Goal: Task Accomplishment & Management: Use online tool/utility

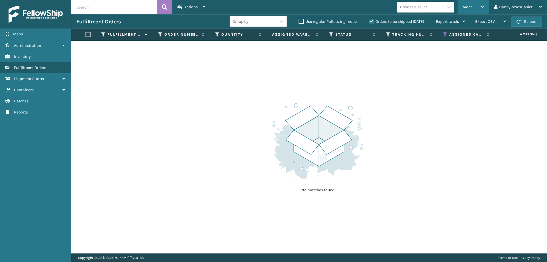
click at [471, 7] on span "Mode" at bounding box center [468, 7] width 10 height 5
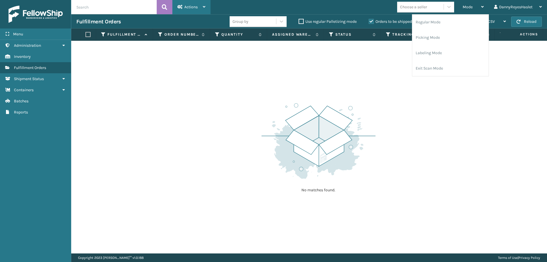
click at [192, 3] on div "Actions" at bounding box center [192, 7] width 28 height 14
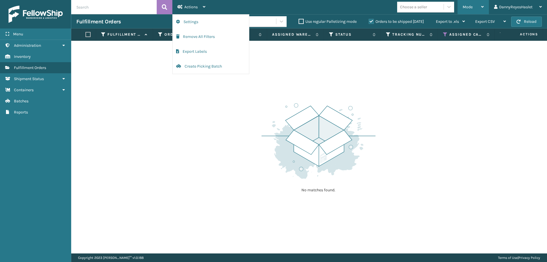
click at [471, 1] on div "Mode" at bounding box center [473, 7] width 21 height 14
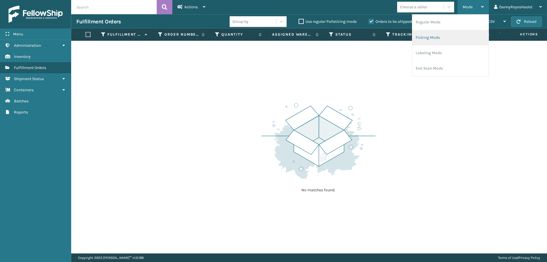
click at [419, 35] on li "Picking Mode" at bounding box center [451, 37] width 76 height 15
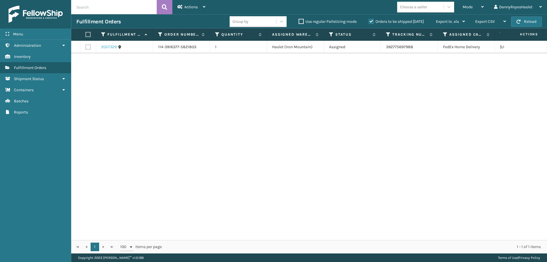
click at [111, 47] on link "2057329" at bounding box center [109, 47] width 16 height 6
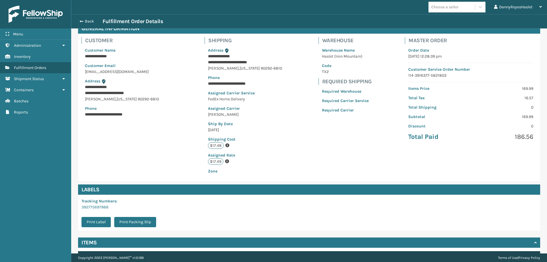
scroll to position [81, 0]
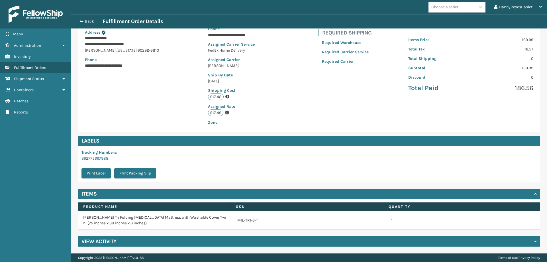
click at [535, 239] on icon at bounding box center [536, 241] width 3 height 4
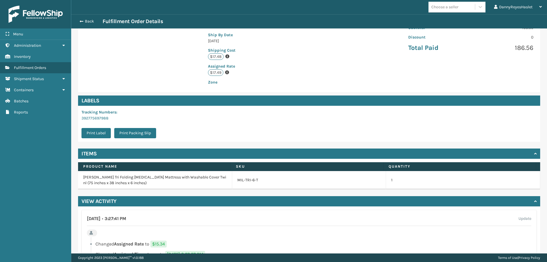
scroll to position [185, 0]
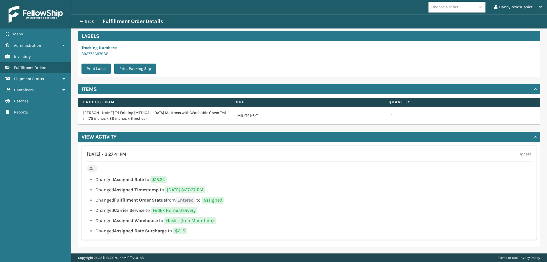
drag, startPoint x: 135, startPoint y: 153, endPoint x: 167, endPoint y: 152, distance: 32.8
click at [167, 152] on div "[DATE] • 3:27:41 PM Update" at bounding box center [309, 156] width 445 height 11
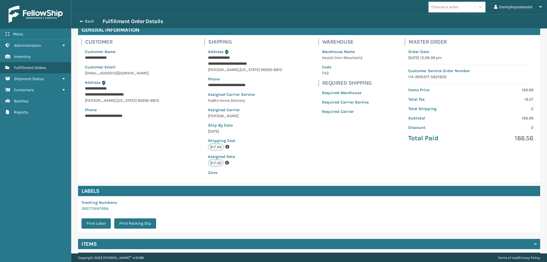
scroll to position [0, 0]
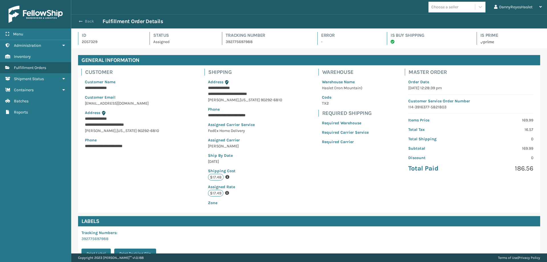
click at [80, 20] on span "button" at bounding box center [80, 21] width 3 height 4
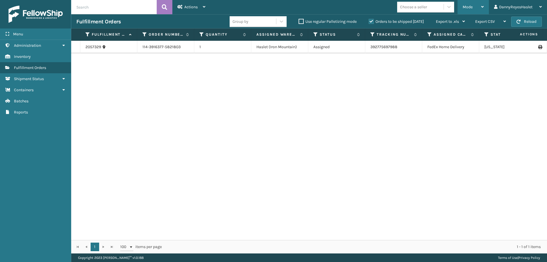
click at [477, 9] on div "Mode" at bounding box center [473, 7] width 21 height 14
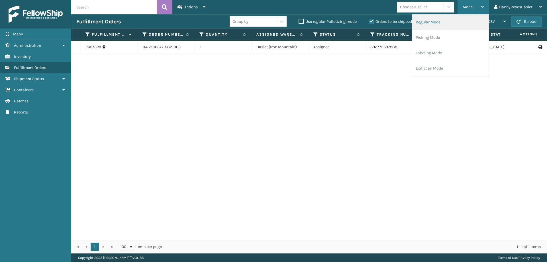
click at [454, 21] on li "Regular Mode" at bounding box center [451, 22] width 76 height 15
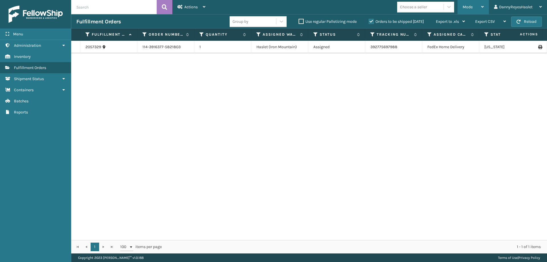
click at [472, 11] on div "Mode" at bounding box center [473, 7] width 21 height 14
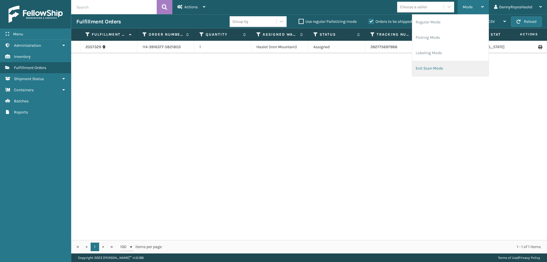
click at [441, 69] on li "Exit Scan Mode" at bounding box center [451, 68] width 76 height 15
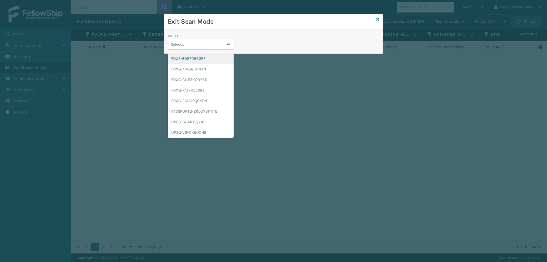
click at [229, 42] on icon at bounding box center [229, 44] width 6 height 6
click at [208, 60] on div "FDXE-6O870BB3EF" at bounding box center [201, 58] width 66 height 11
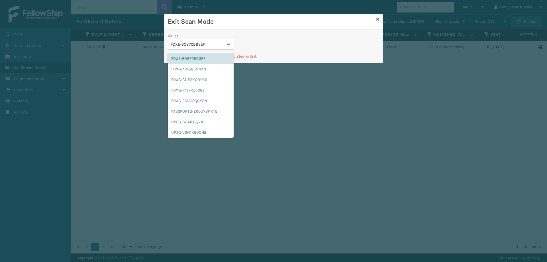
click at [225, 45] on div at bounding box center [229, 44] width 10 height 10
click at [204, 67] on div "FDXG-AWG8SN1IAN" at bounding box center [201, 69] width 66 height 11
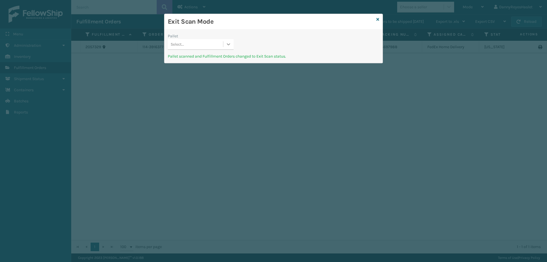
click at [231, 43] on icon at bounding box center [229, 44] width 6 height 6
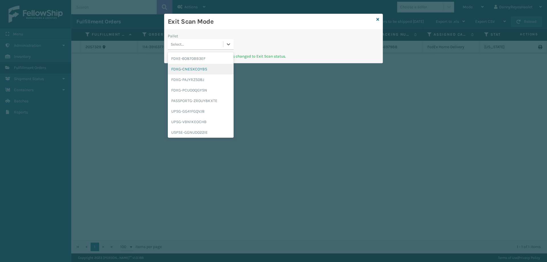
click at [209, 68] on div "FDXG-CNESXCOYBS" at bounding box center [201, 69] width 66 height 11
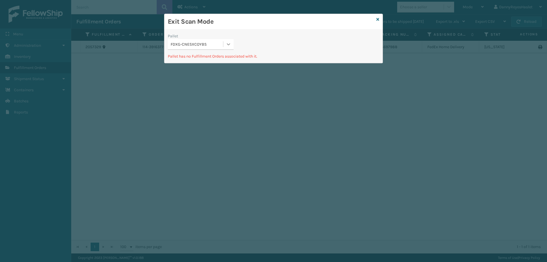
click at [231, 46] on icon at bounding box center [229, 44] width 6 height 6
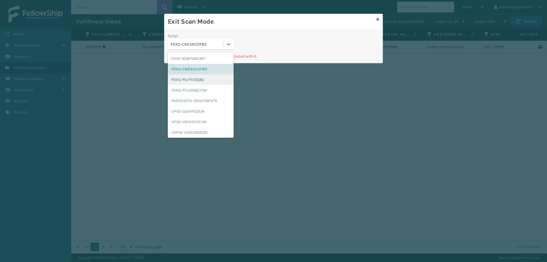
click at [209, 79] on div "FDXG-PAJYRZS08J" at bounding box center [201, 79] width 66 height 11
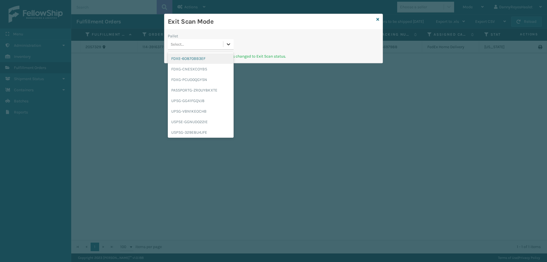
click at [230, 44] on icon at bounding box center [228, 44] width 3 height 2
click at [206, 70] on div "FDXG-CNESXCOYBS" at bounding box center [201, 69] width 66 height 11
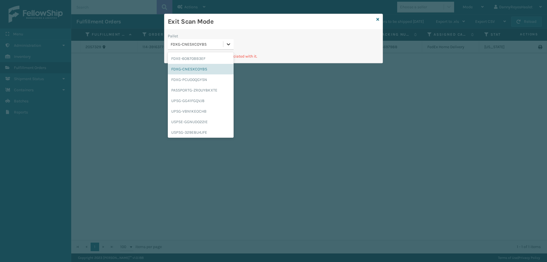
click at [230, 42] on icon at bounding box center [229, 44] width 6 height 6
click at [207, 79] on div "FDXG-PCUO0QGYSN" at bounding box center [201, 79] width 66 height 11
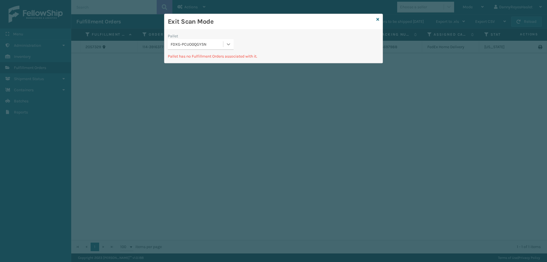
click at [230, 41] on div at bounding box center [229, 44] width 10 height 10
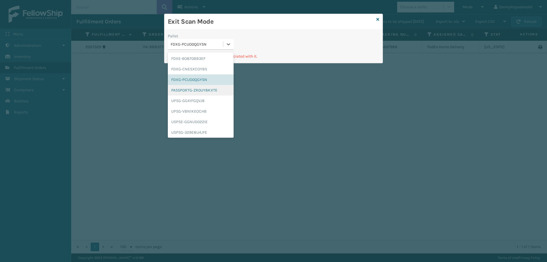
click at [204, 87] on div "PASSPORTG-ZR0UY8KXTE" at bounding box center [201, 90] width 66 height 11
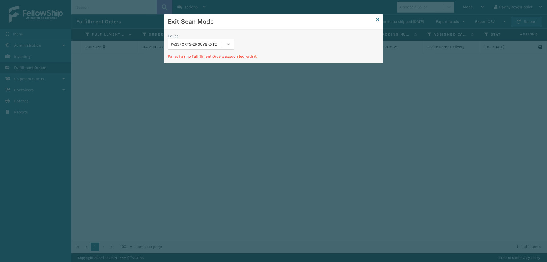
drag, startPoint x: 230, startPoint y: 39, endPoint x: 226, endPoint y: 42, distance: 4.6
click at [229, 40] on div "Pallet PASSPORTG-ZR0UY8KXTE" at bounding box center [201, 41] width 66 height 17
click at [218, 50] on div "Pallet PASSPORTG-ZR0UY8KXTE" at bounding box center [201, 43] width 73 height 20
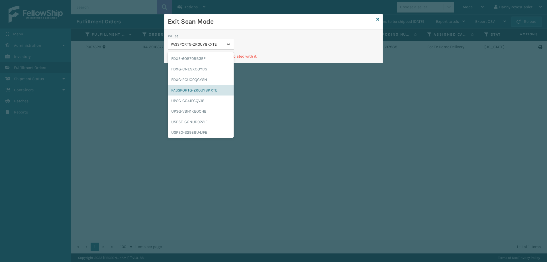
click at [224, 43] on div at bounding box center [229, 44] width 10 height 10
click at [203, 103] on div "UPSG-GG41FGQVJ8" at bounding box center [201, 101] width 66 height 11
click at [230, 44] on icon at bounding box center [229, 44] width 6 height 6
click at [198, 113] on div "UPSG-VBN1KEOCHB" at bounding box center [201, 111] width 66 height 11
click at [228, 48] on div at bounding box center [229, 44] width 10 height 10
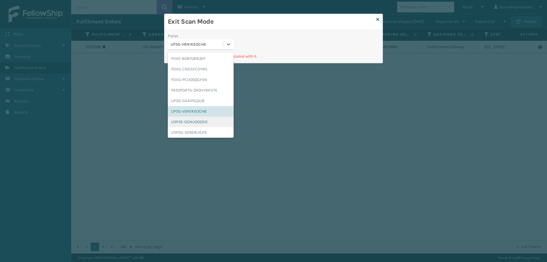
click at [198, 124] on div "USPSE-GGNUD022IE" at bounding box center [201, 122] width 66 height 11
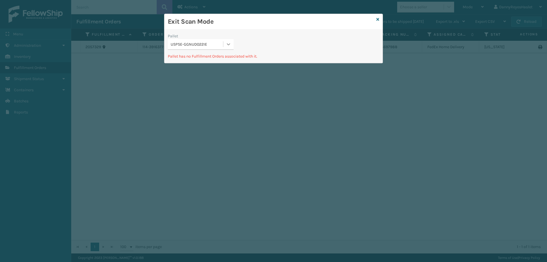
click at [232, 44] on div at bounding box center [229, 44] width 10 height 10
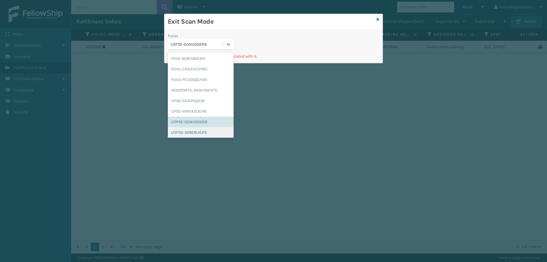
click at [207, 133] on div "USPSG-329E8U4JFE" at bounding box center [201, 132] width 66 height 11
click at [233, 39] on div at bounding box center [229, 44] width 10 height 10
click at [212, 102] on div "UPSG-GG41FGQVJ8" at bounding box center [201, 101] width 66 height 11
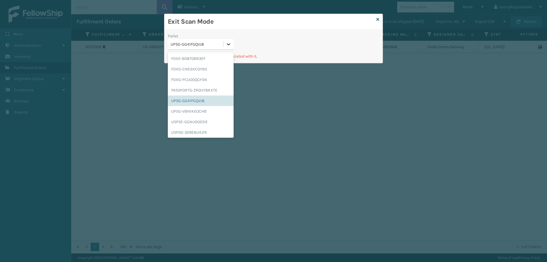
click at [227, 46] on icon at bounding box center [229, 44] width 6 height 6
click at [203, 90] on div "PASSPORTG-ZR0UY8KXTE" at bounding box center [201, 90] width 66 height 11
click at [222, 46] on div "PASSPORTG-ZR0UY8KXTE" at bounding box center [197, 44] width 53 height 6
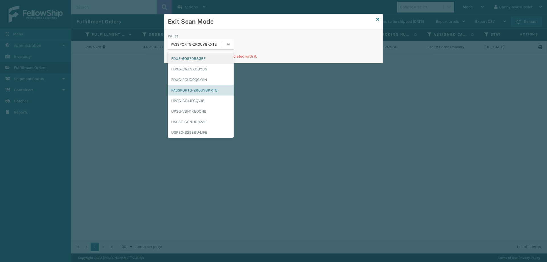
click at [205, 61] on div "FDXE-6O870BB3EF" at bounding box center [201, 58] width 66 height 11
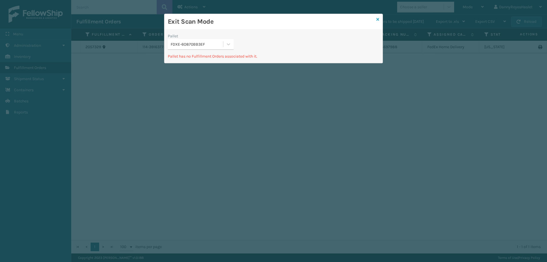
click at [379, 20] on icon at bounding box center [378, 19] width 3 height 4
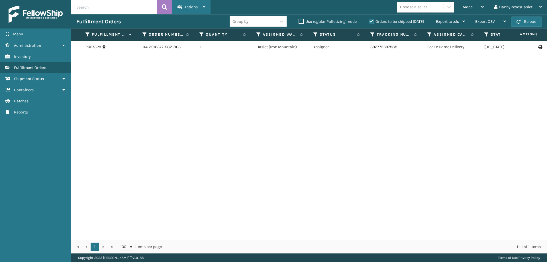
click at [208, 8] on div "Actions Settings Remove All Filters Export Labels Bulk Print Close Out Palletiz…" at bounding box center [191, 7] width 38 height 14
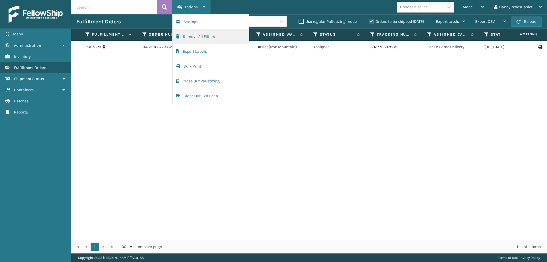
click at [200, 37] on button "Remove All Filters" at bounding box center [211, 36] width 76 height 15
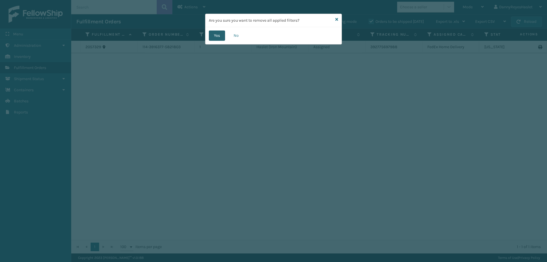
click at [222, 34] on button "Yes" at bounding box center [217, 36] width 16 height 10
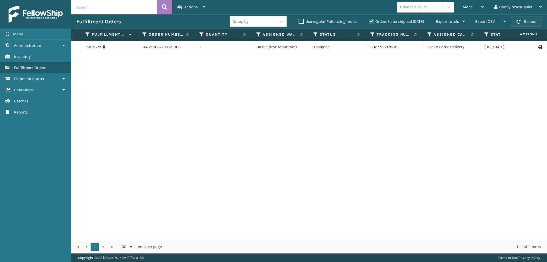
click at [539, 20] on button "Reload" at bounding box center [527, 22] width 31 height 10
click at [480, 8] on div "Mode" at bounding box center [473, 7] width 21 height 14
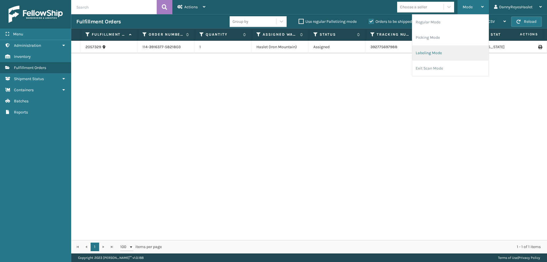
click at [468, 59] on li "Labeling Mode" at bounding box center [451, 52] width 76 height 15
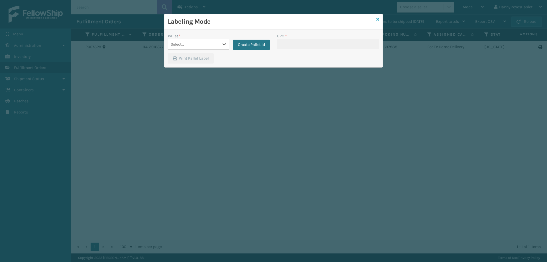
click at [380, 19] on div "Labeling Mode" at bounding box center [274, 22] width 218 height 16
click at [378, 21] on icon at bounding box center [378, 19] width 3 height 4
